Goal: Navigation & Orientation: Find specific page/section

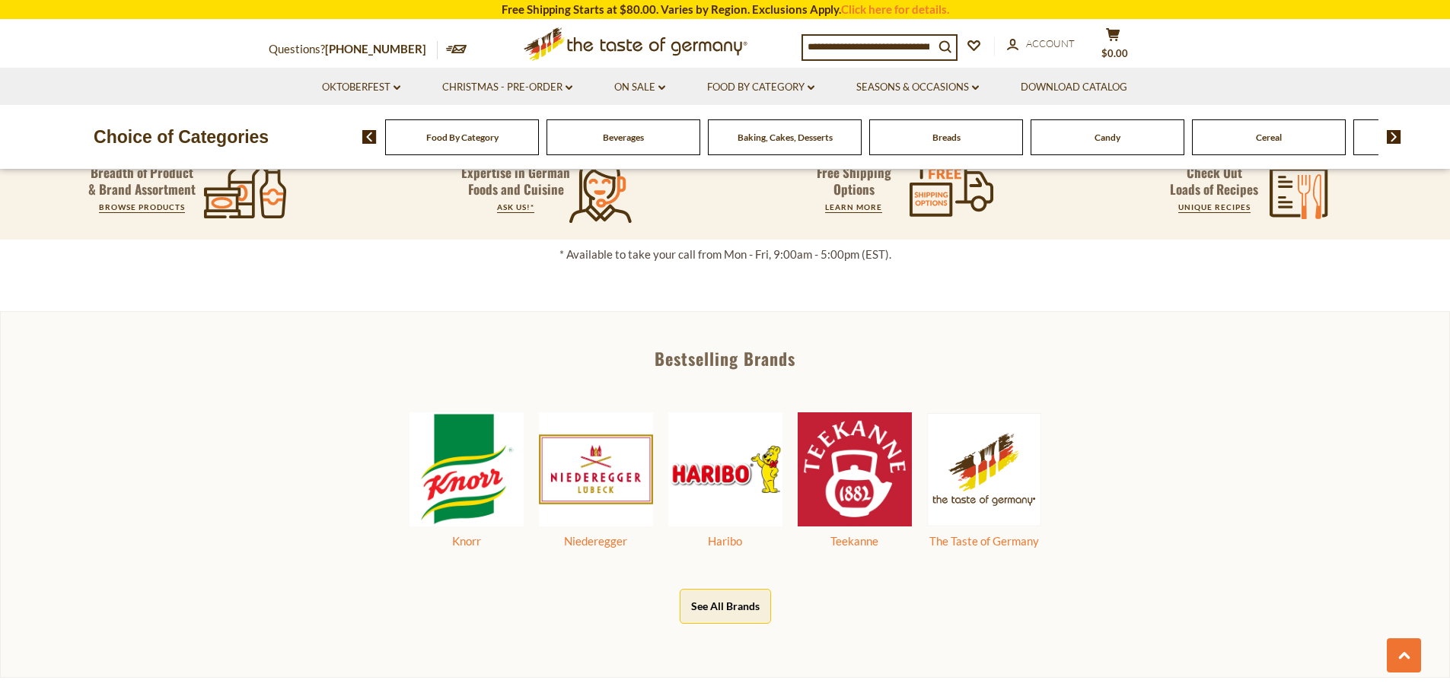
scroll to position [685, 0]
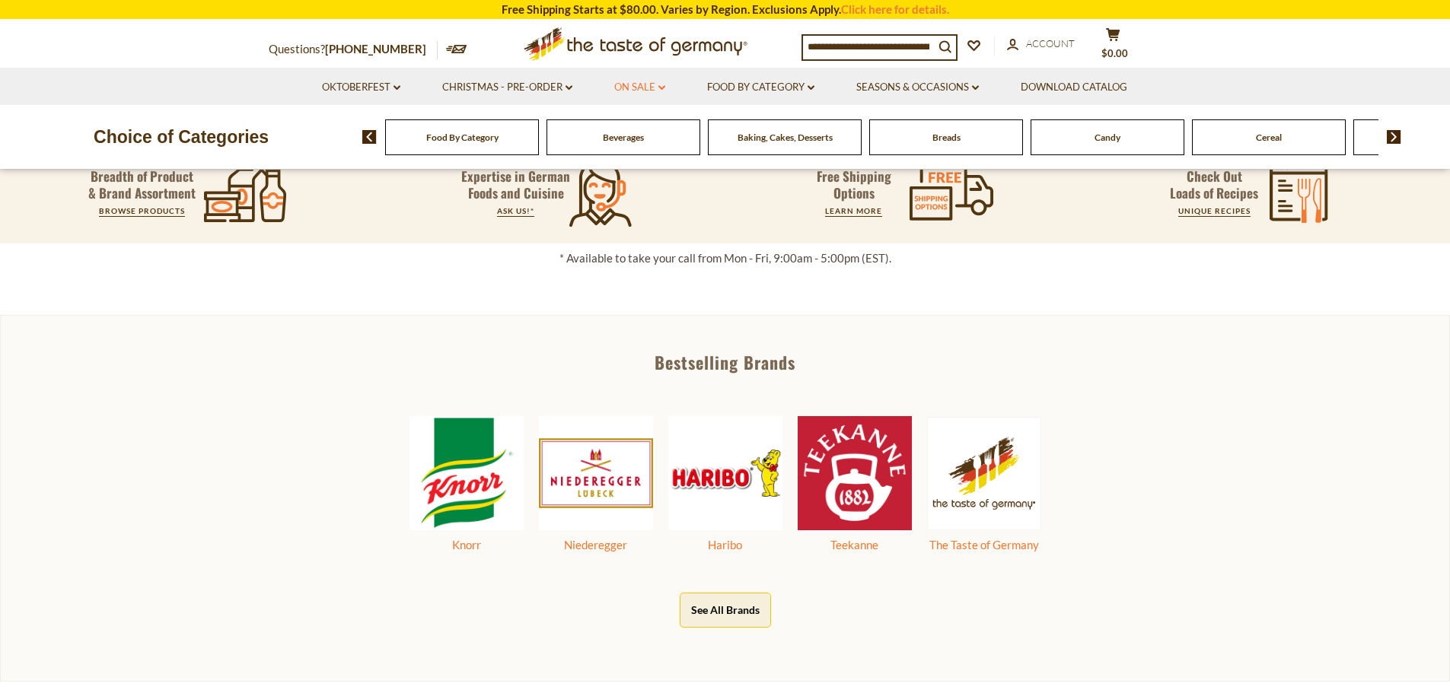
click at [629, 87] on link "On Sale dropdown_arrow" at bounding box center [639, 87] width 51 height 17
click at [629, 119] on div "All On Sale Feature Sale Discount Deals All Discount Deals After Best By" at bounding box center [649, 158] width 110 height 106
click at [627, 127] on link "All On Sale" at bounding box center [633, 127] width 55 height 14
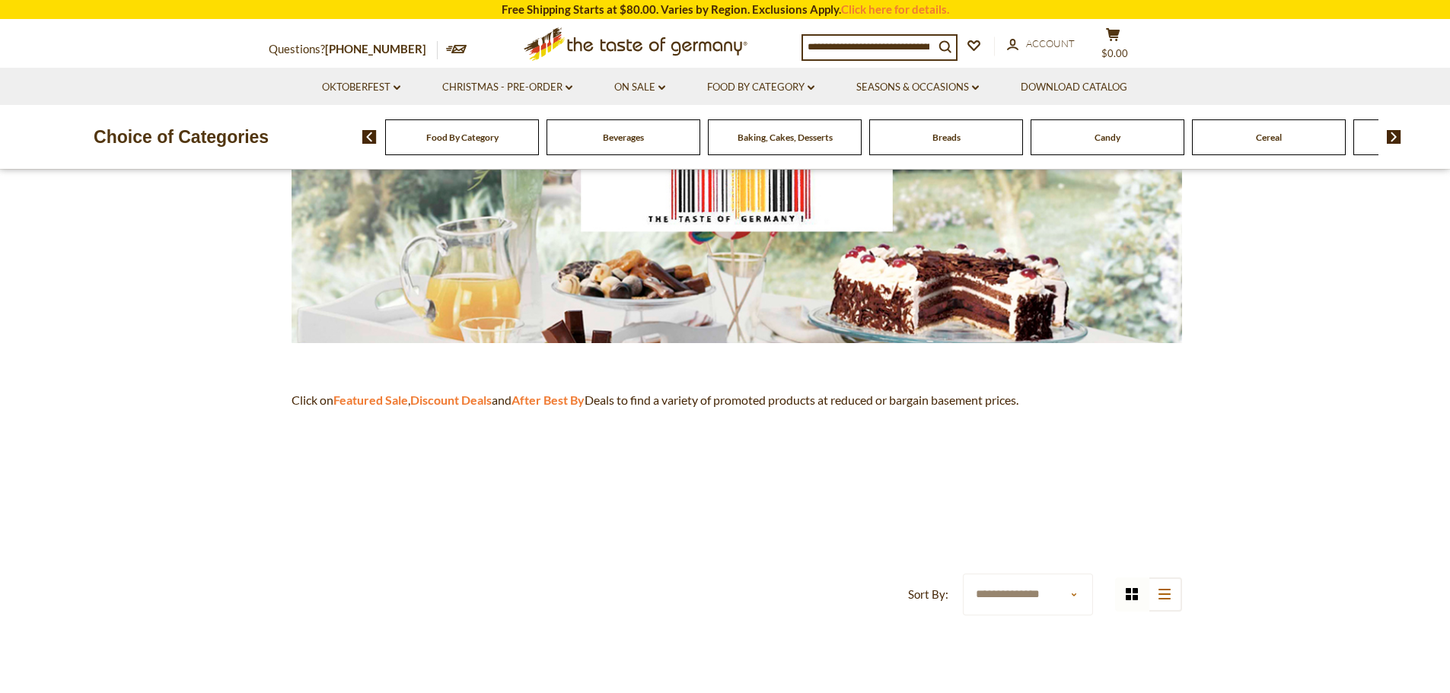
scroll to position [228, 0]
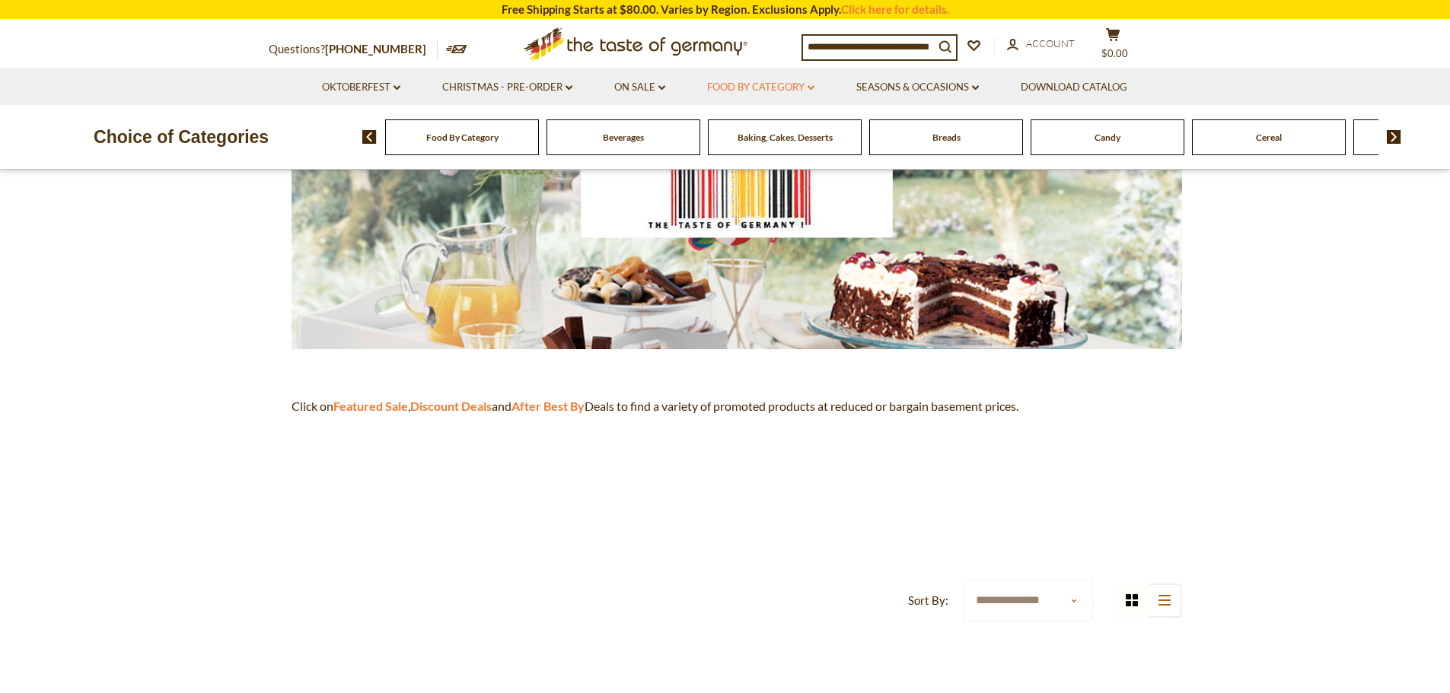
click at [764, 84] on link "Food By Category dropdown_arrow" at bounding box center [760, 87] width 107 height 17
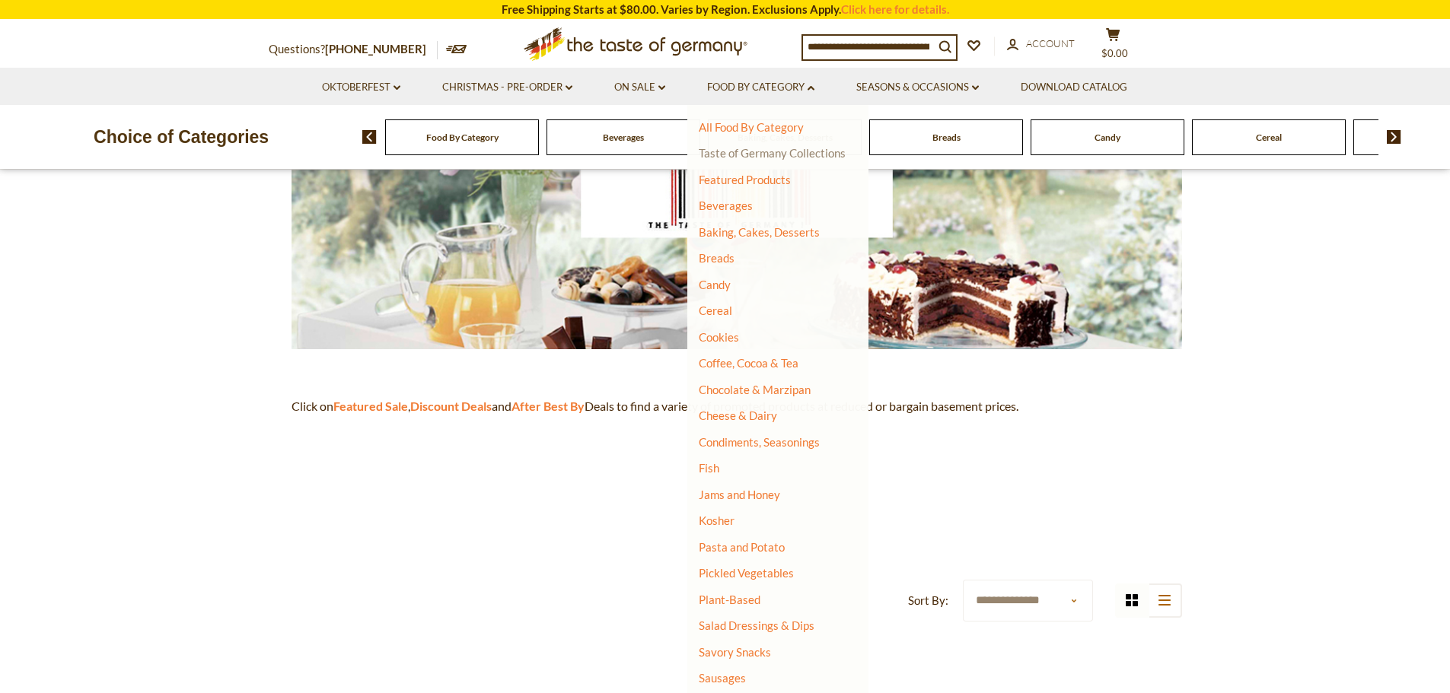
click at [752, 155] on link "Taste of Germany Collections" at bounding box center [772, 153] width 147 height 14
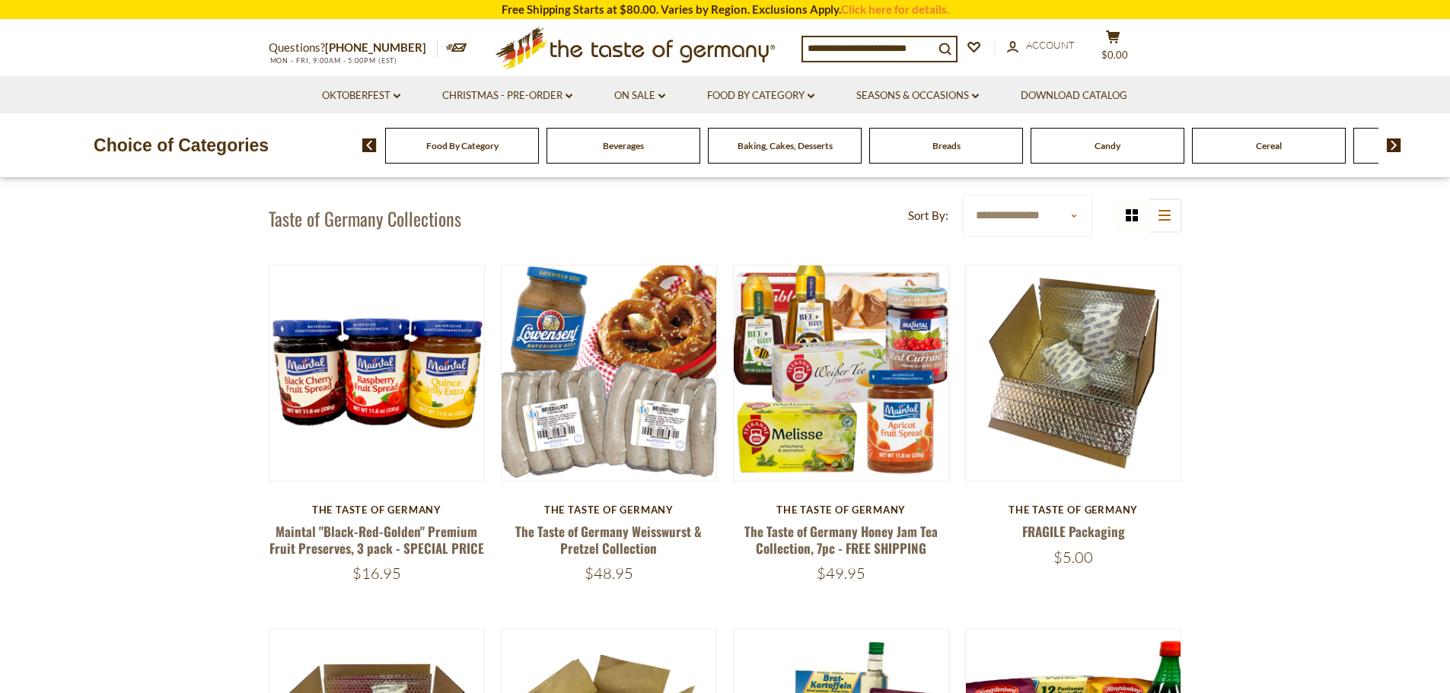
scroll to position [76, 0]
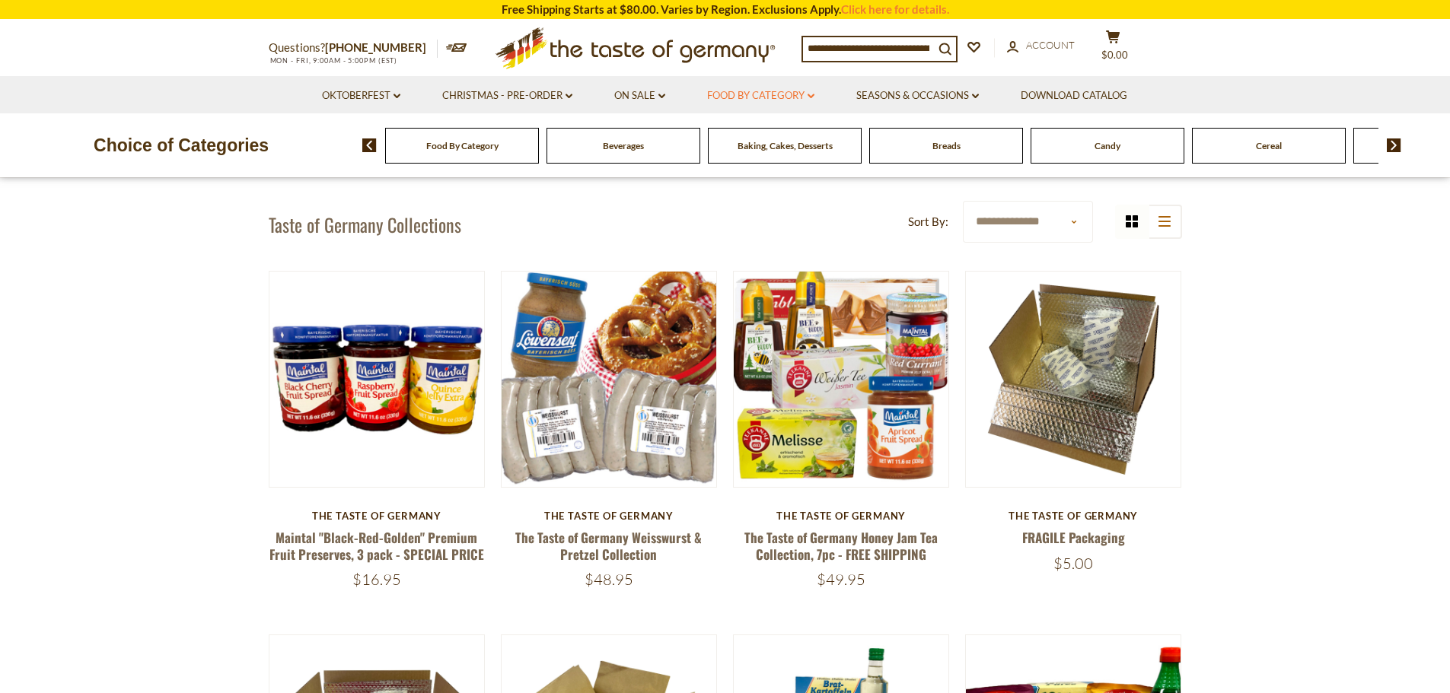
click at [754, 98] on link "Food By Category dropdown_arrow" at bounding box center [760, 96] width 107 height 17
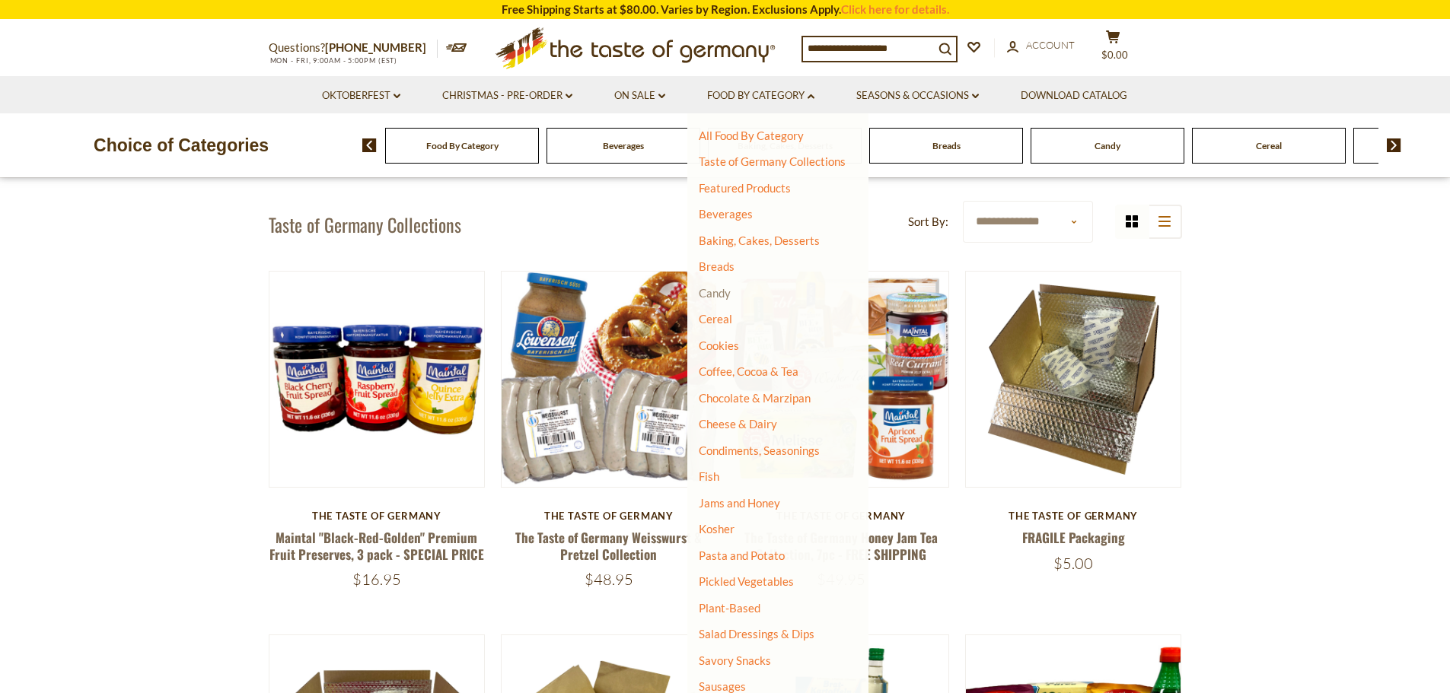
click at [728, 290] on link "Candy" at bounding box center [715, 293] width 32 height 14
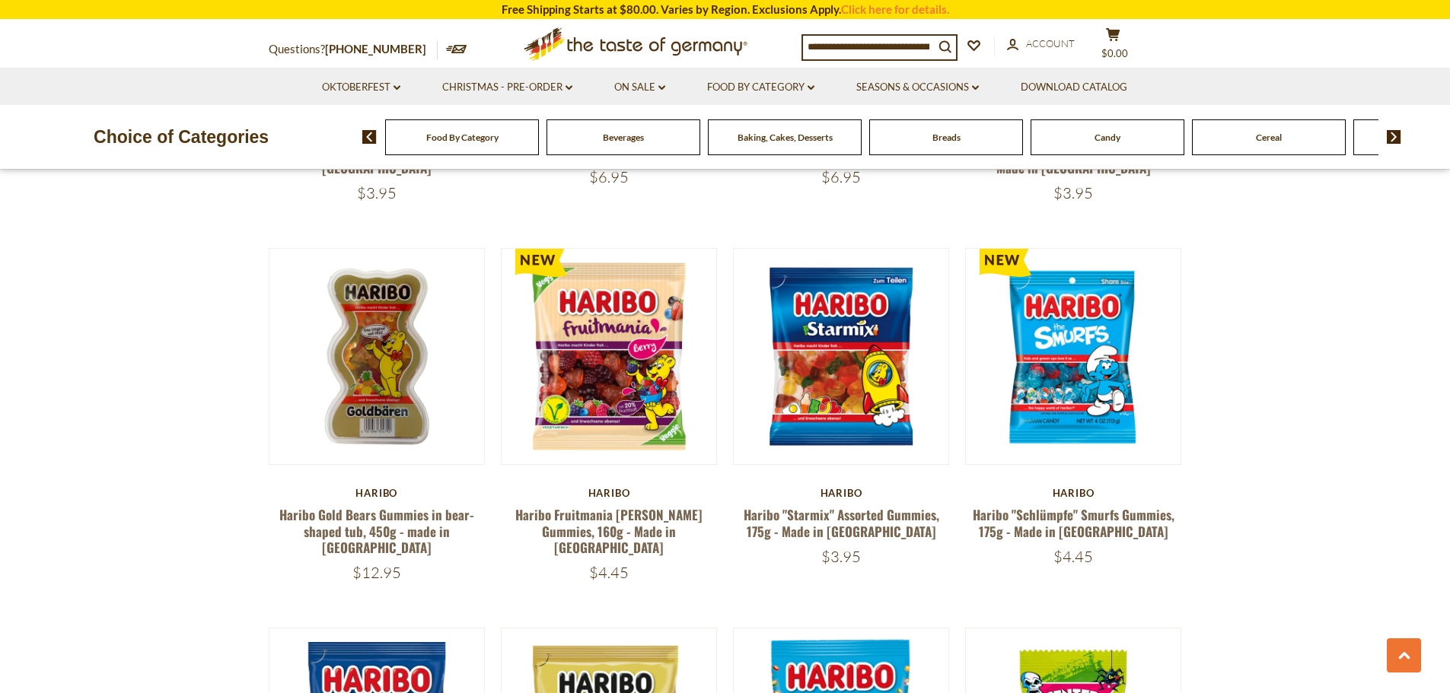
scroll to position [661, 0]
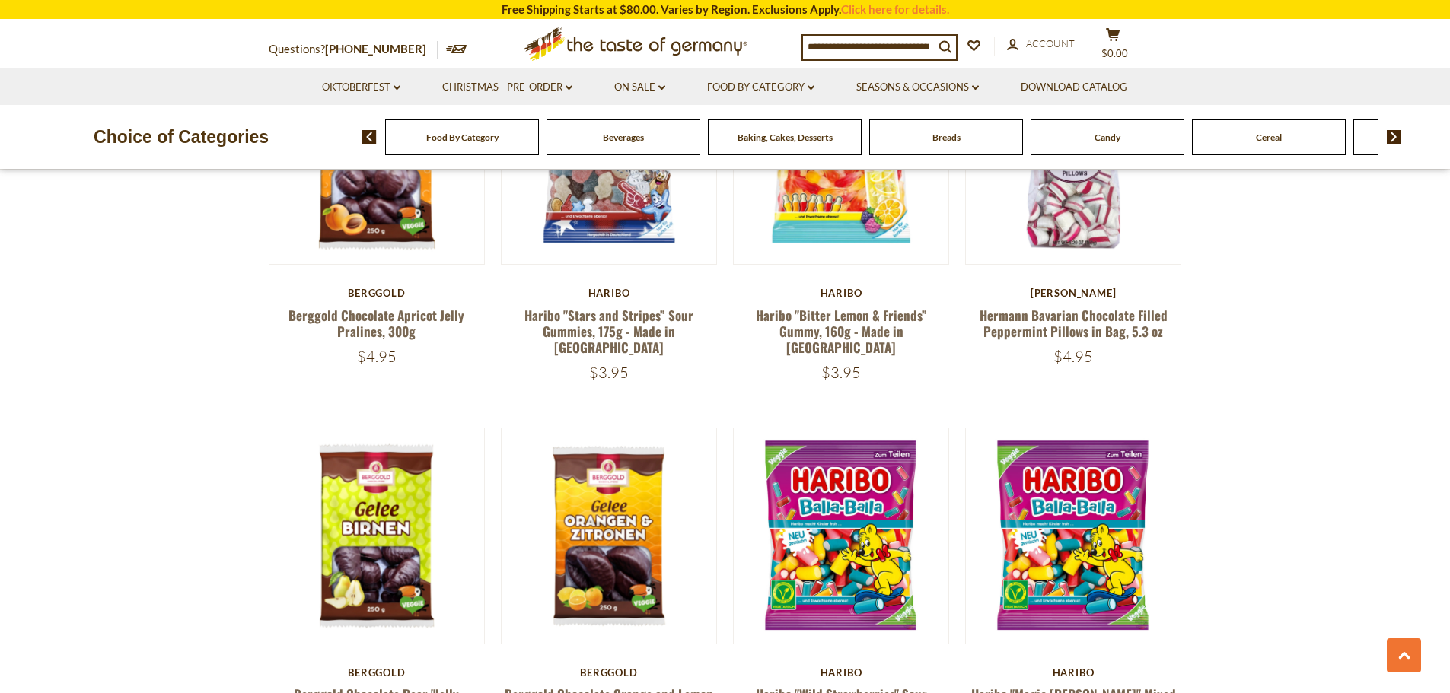
drag, startPoint x: 1305, startPoint y: 439, endPoint x: 990, endPoint y: -53, distance: 584.2
